Goal: Task Accomplishment & Management: Complete application form

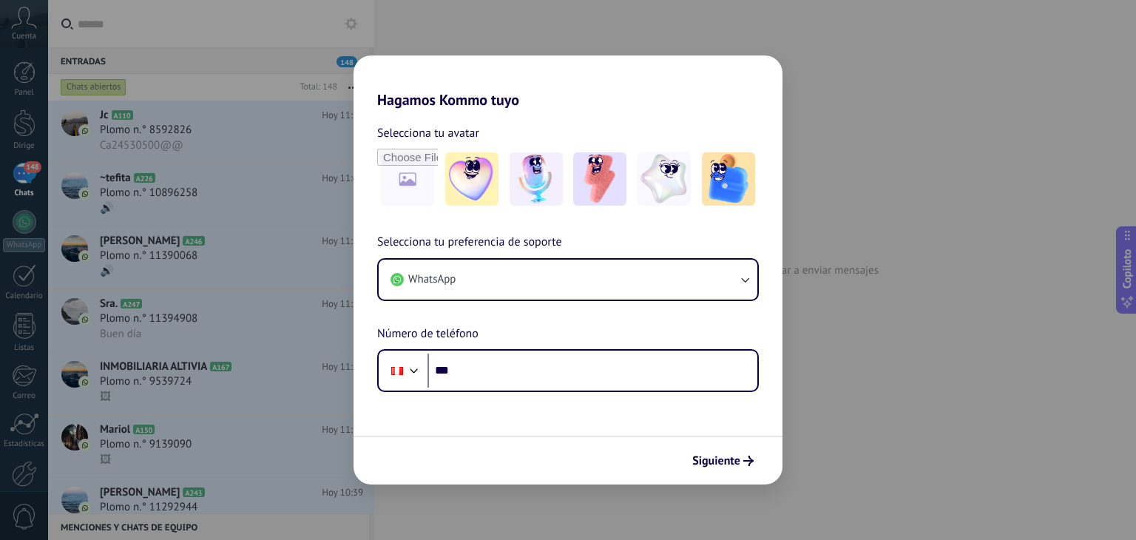
click at [865, 328] on div "Hagamos Kommo tuyo Selecciona tu avatar Selecciona tu preferencia de soporte Wh…" at bounding box center [568, 270] width 1136 height 540
click at [716, 455] on font "Siguiente" at bounding box center [716, 460] width 48 height 15
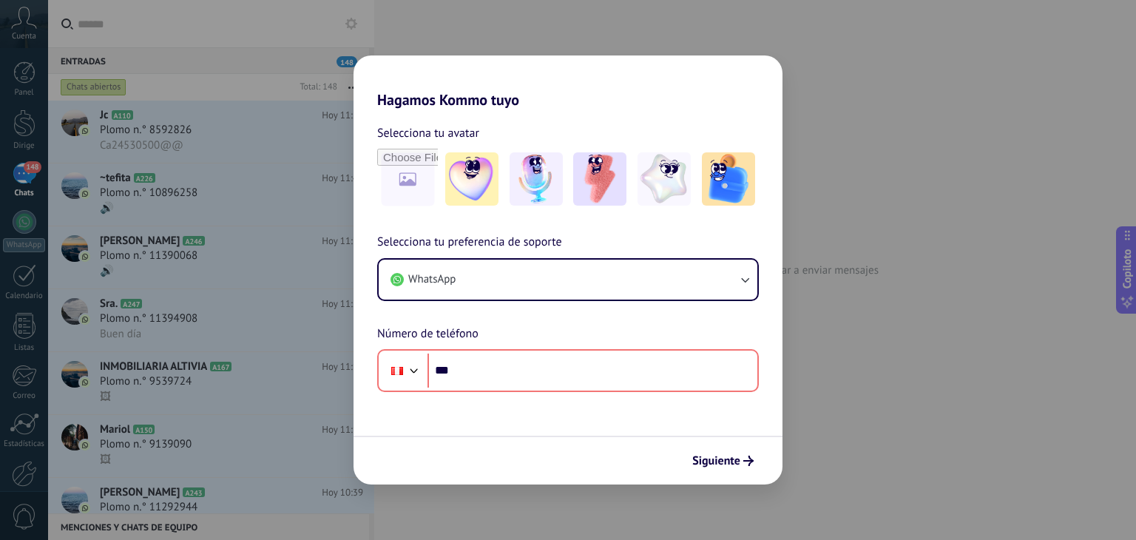
click at [766, 72] on h2 "Hagamos Kommo tuyo" at bounding box center [568, 81] width 429 height 53
click at [917, 136] on div "Hagamos Kommo tuyo Selecciona tu avatar Selecciona tu preferencia de soporte Wh…" at bounding box center [568, 270] width 1136 height 540
click at [725, 191] on img at bounding box center [728, 178] width 53 height 53
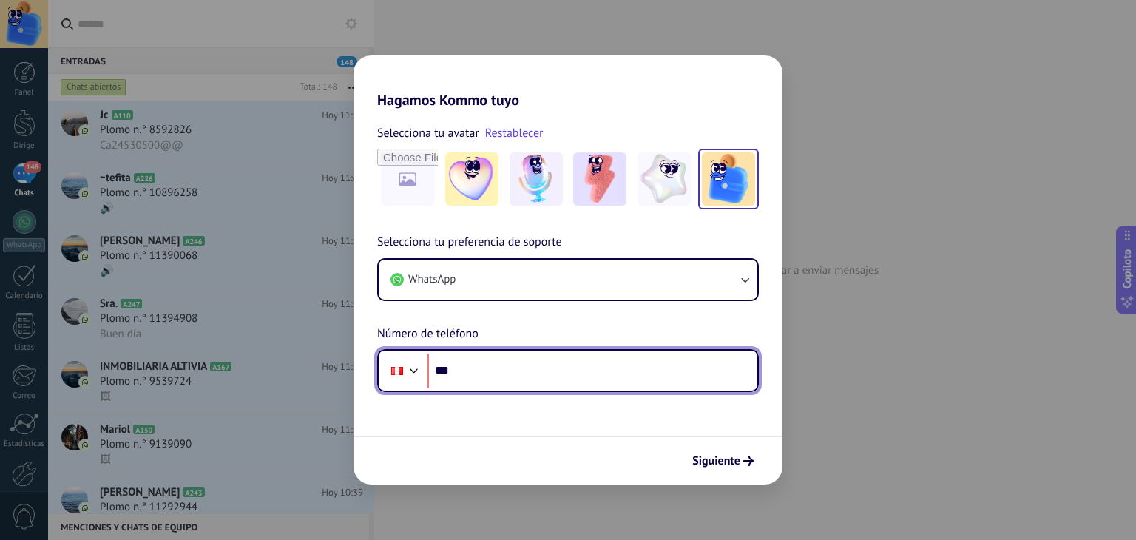
click at [491, 375] on input "***" at bounding box center [593, 371] width 330 height 34
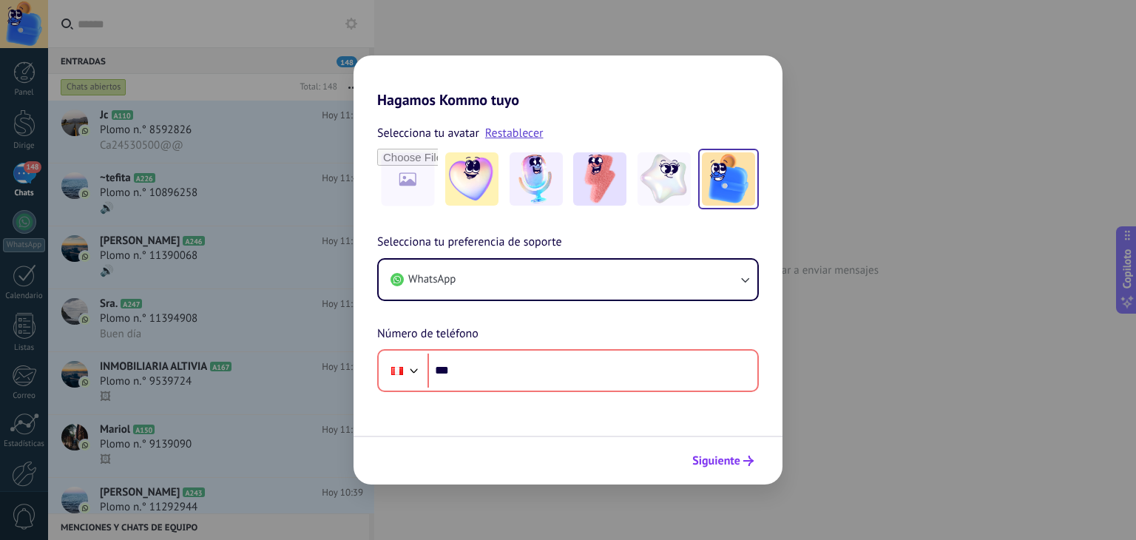
click at [731, 458] on font "Siguiente" at bounding box center [716, 460] width 48 height 15
click at [954, 366] on div "Hagamos Kommo tuyo Selecciona tu avatar Restablecer Selecciona tu preferencia d…" at bounding box center [568, 270] width 1136 height 540
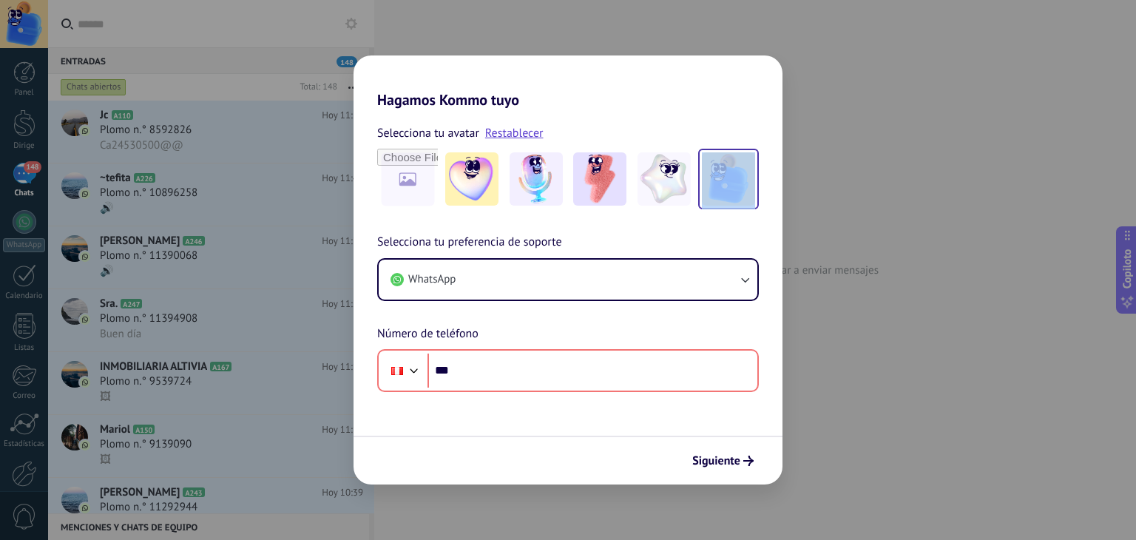
click at [954, 366] on div "Hagamos Kommo tuyo Selecciona tu avatar Restablecer Selecciona tu preferencia d…" at bounding box center [568, 270] width 1136 height 540
click at [910, 205] on div "Hagamos Kommo tuyo Selecciona tu avatar Restablecer Selecciona tu preferencia d…" at bounding box center [568, 270] width 1136 height 540
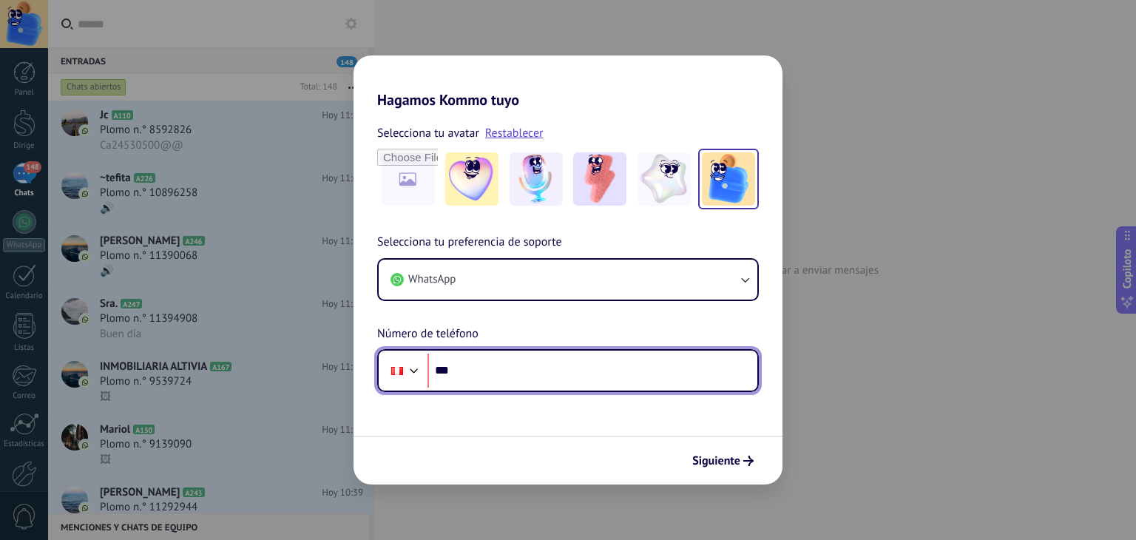
click at [555, 374] on input "***" at bounding box center [593, 371] width 330 height 34
type input "**********"
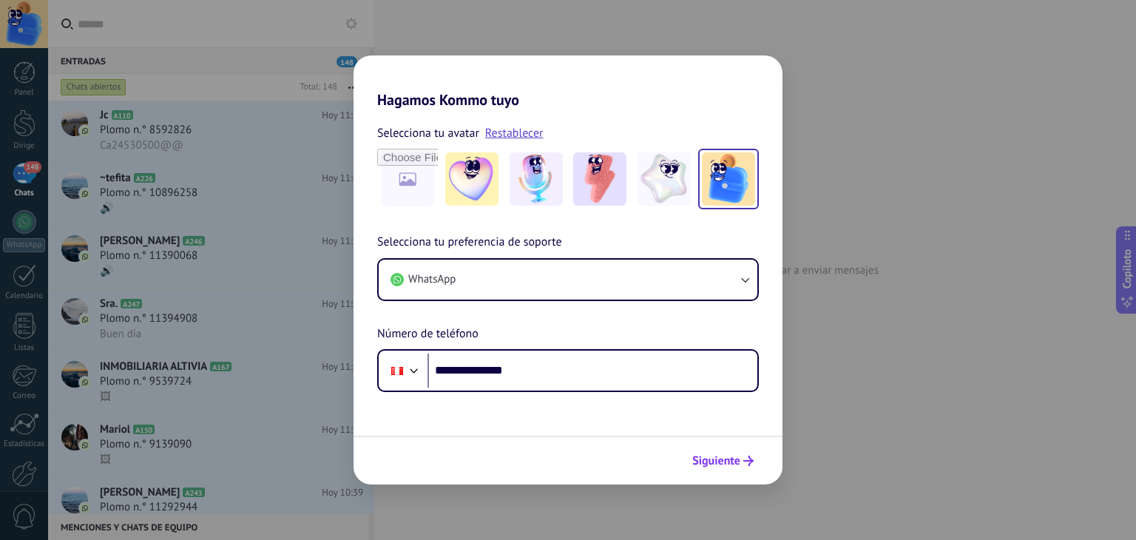
click at [732, 452] on button "Siguiente" at bounding box center [723, 460] width 75 height 25
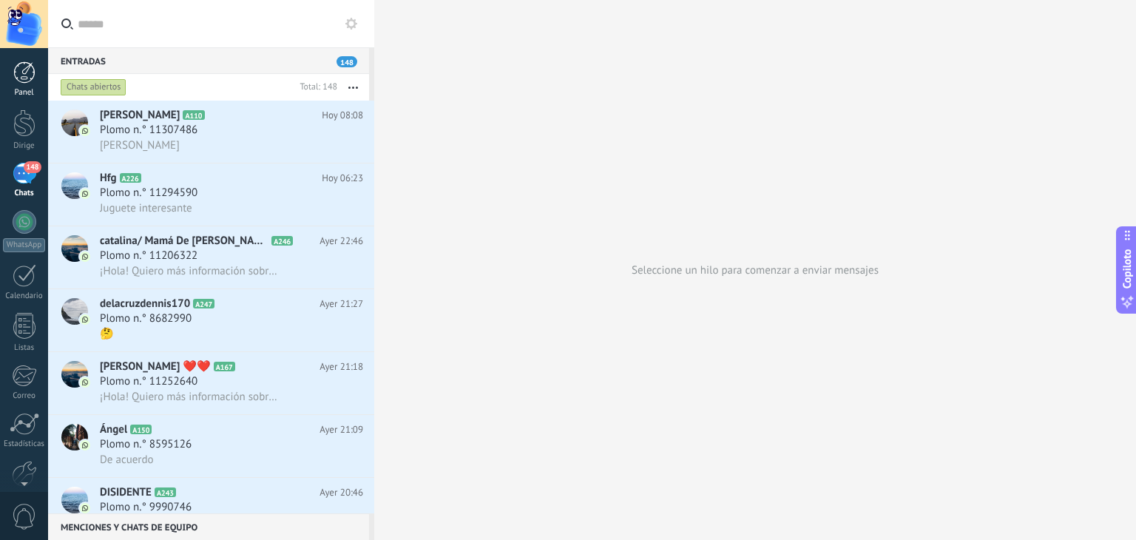
click at [24, 78] on div at bounding box center [24, 72] width 22 height 22
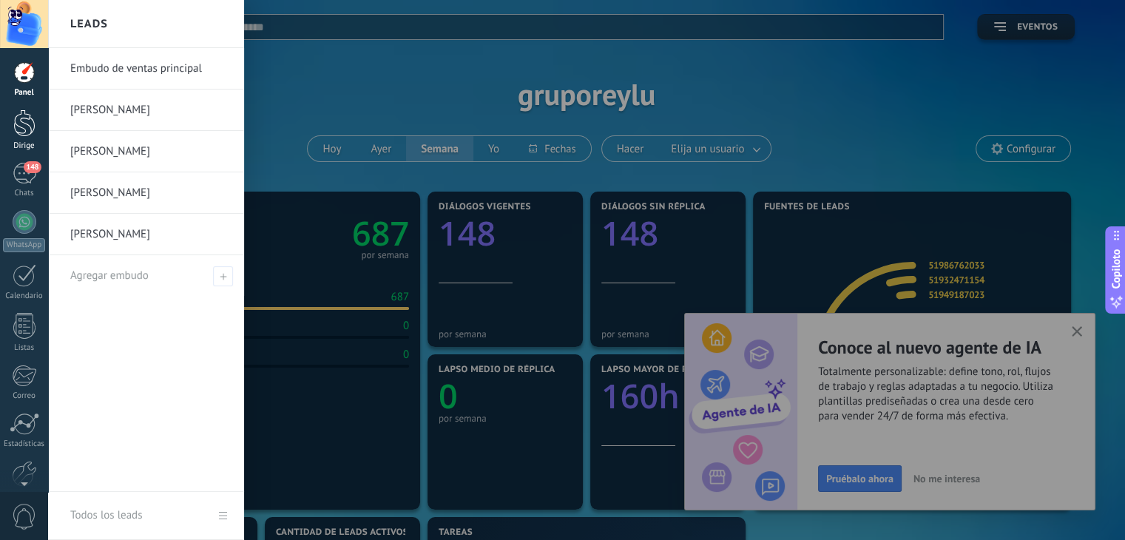
click at [20, 126] on div at bounding box center [24, 122] width 22 height 27
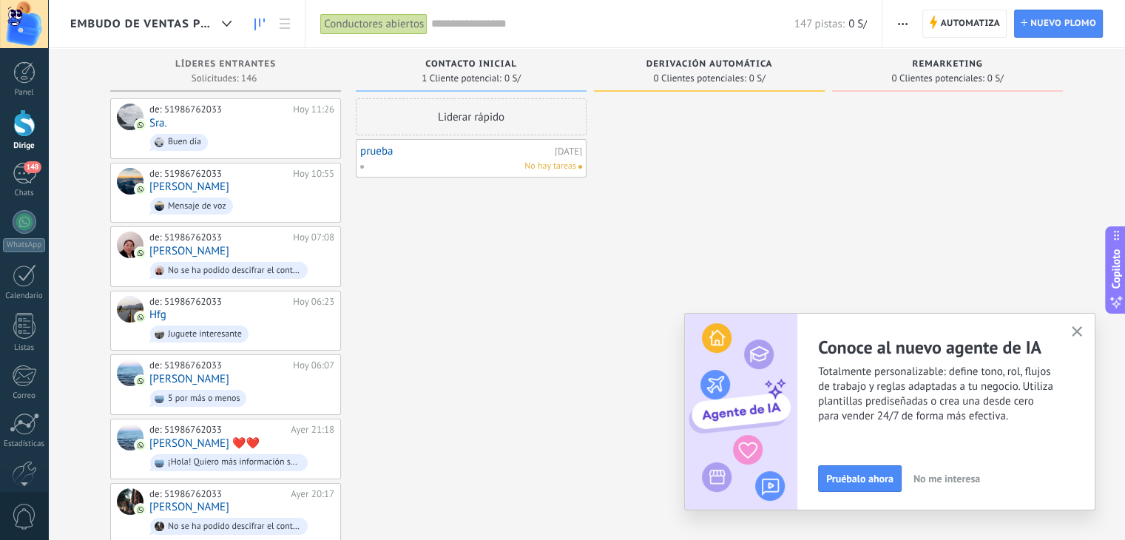
click at [1077, 331] on use "button" at bounding box center [1077, 331] width 11 height 11
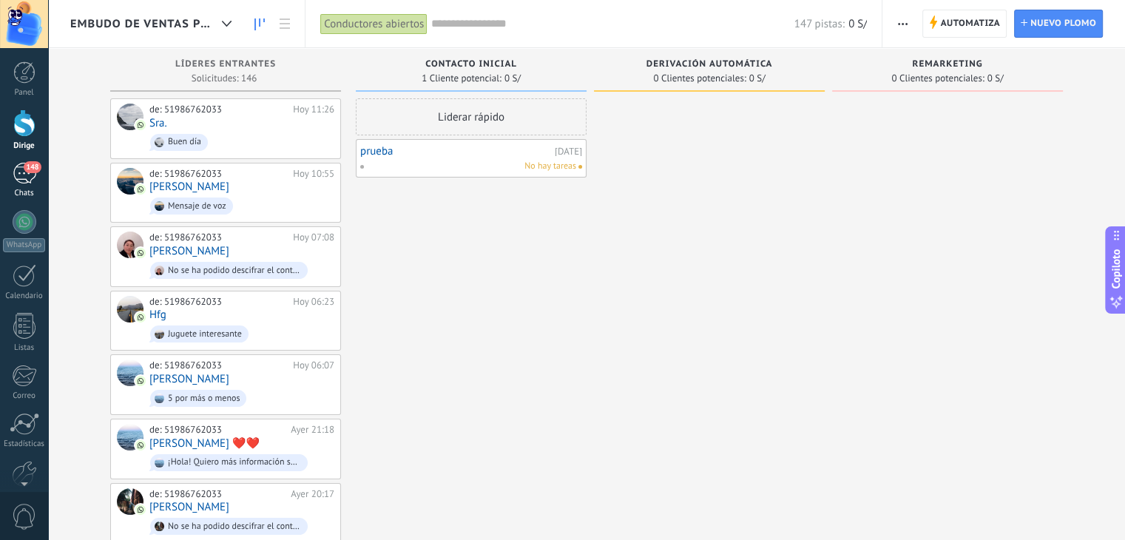
click at [24, 169] on span "148" at bounding box center [32, 167] width 17 height 12
